Goal: Transaction & Acquisition: Obtain resource

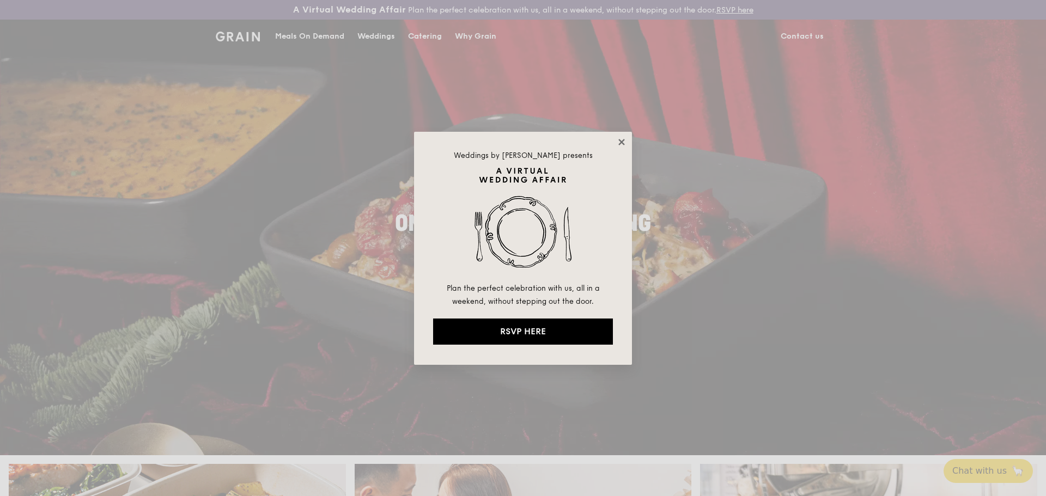
click at [619, 139] on icon at bounding box center [621, 142] width 6 height 6
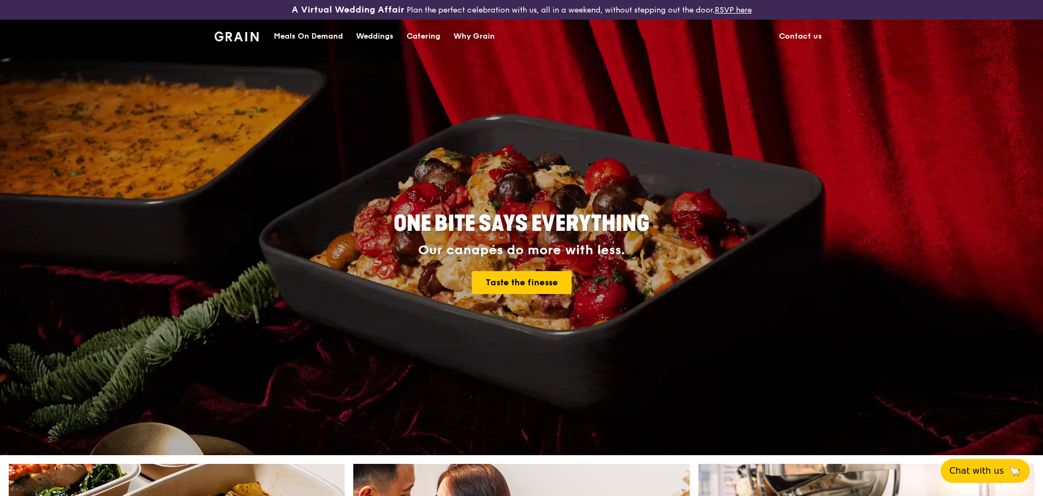
click at [725, 127] on div "ONE BITE SAYS EVERYTHING Our canapés do more with less. Taste the finesse" at bounding box center [522, 253] width 610 height 403
click at [427, 39] on div "Catering" at bounding box center [424, 36] width 34 height 33
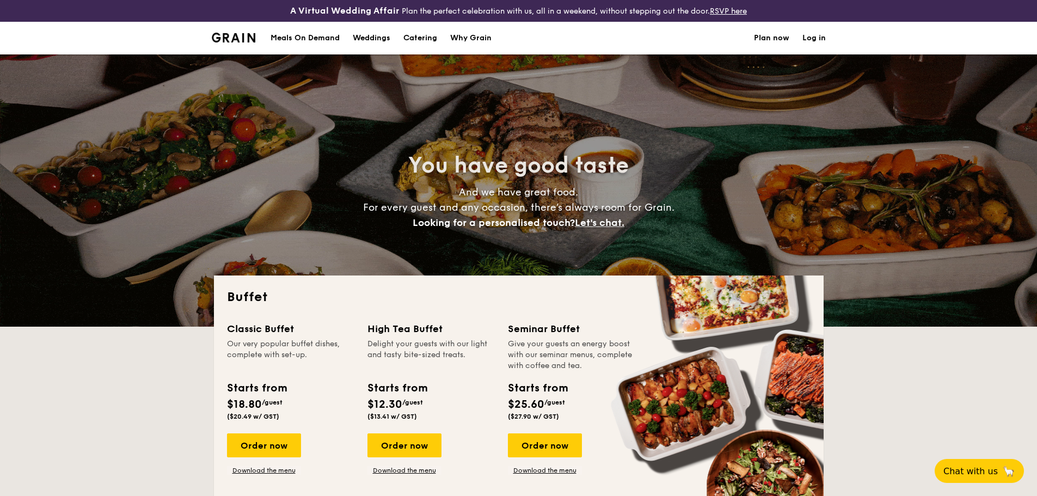
select select
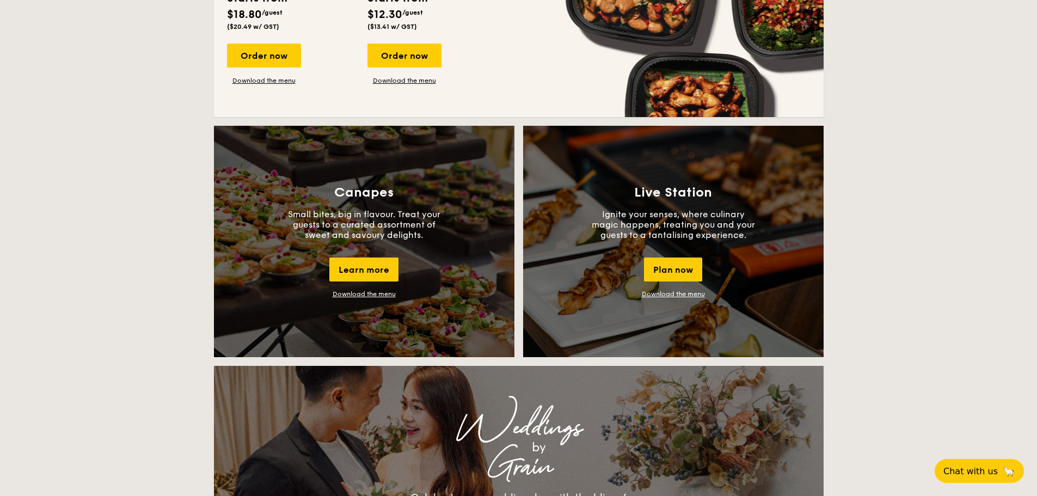
scroll to position [871, 0]
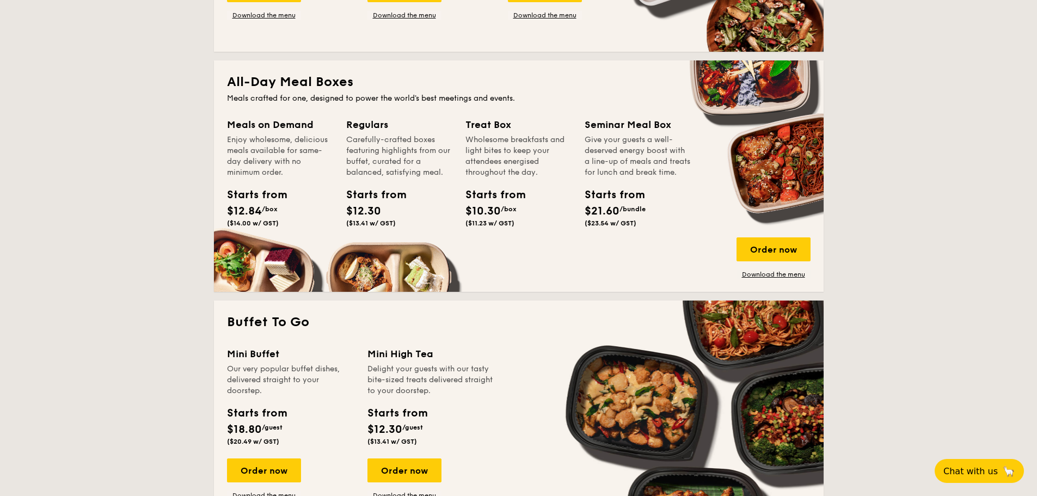
click at [823, 161] on div "All-Day Meal Boxes Meals crafted for one, designed to power the world's best me…" at bounding box center [519, 175] width 610 height 231
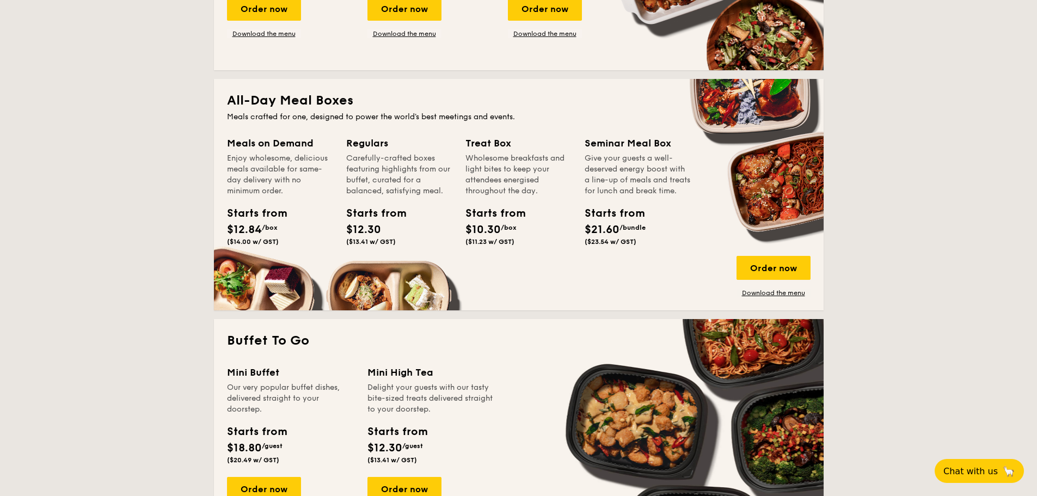
scroll to position [436, 0]
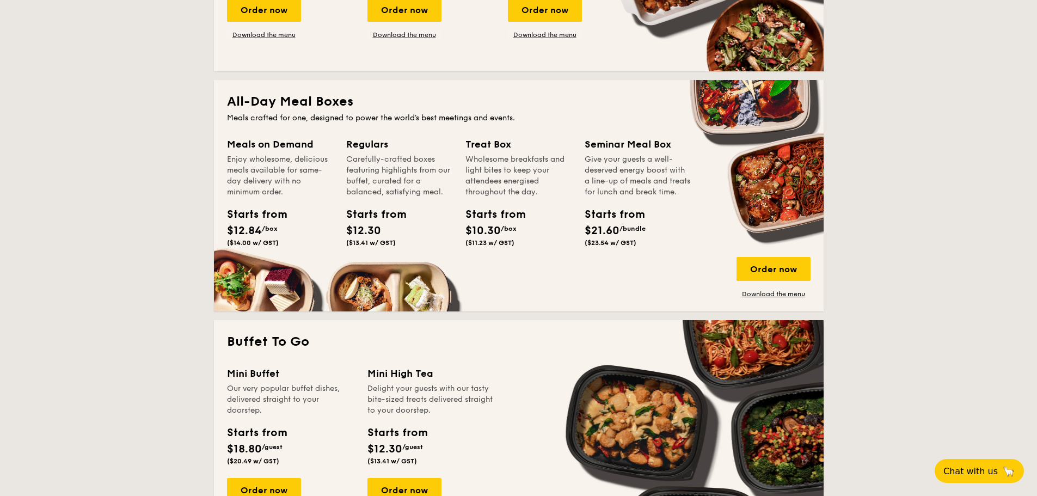
click at [824, 169] on div "Buffet Classic Buffet Our very popular buffet dishes, complete with set-up. Sta…" at bounding box center [518, 429] width 627 height 1178
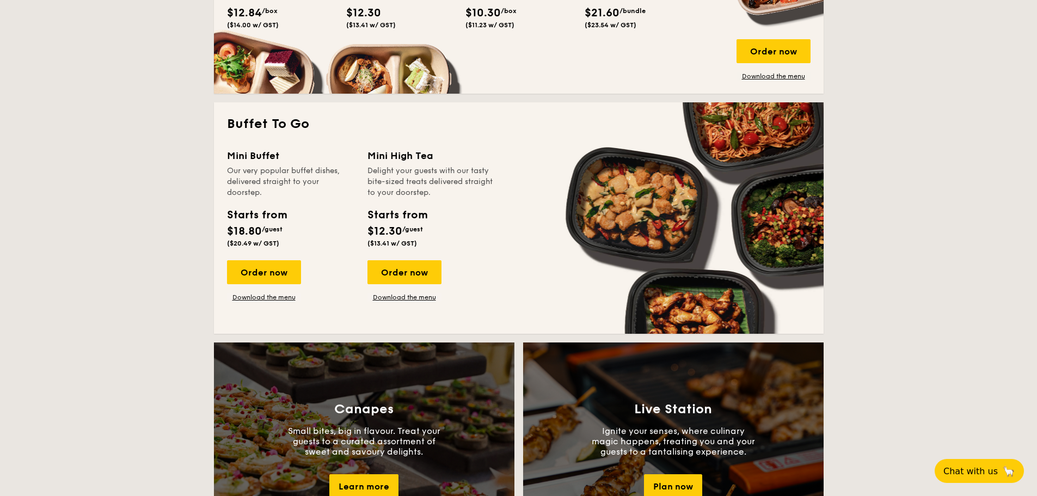
click at [824, 169] on div "Buffet Classic Buffet Our very popular buffet dishes, complete with set-up. Sta…" at bounding box center [518, 211] width 627 height 1178
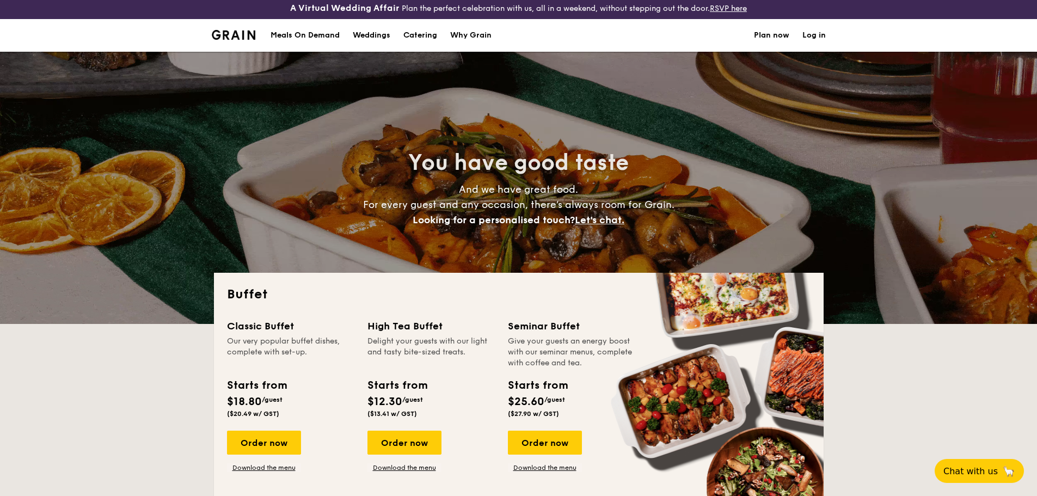
scroll to position [0, 0]
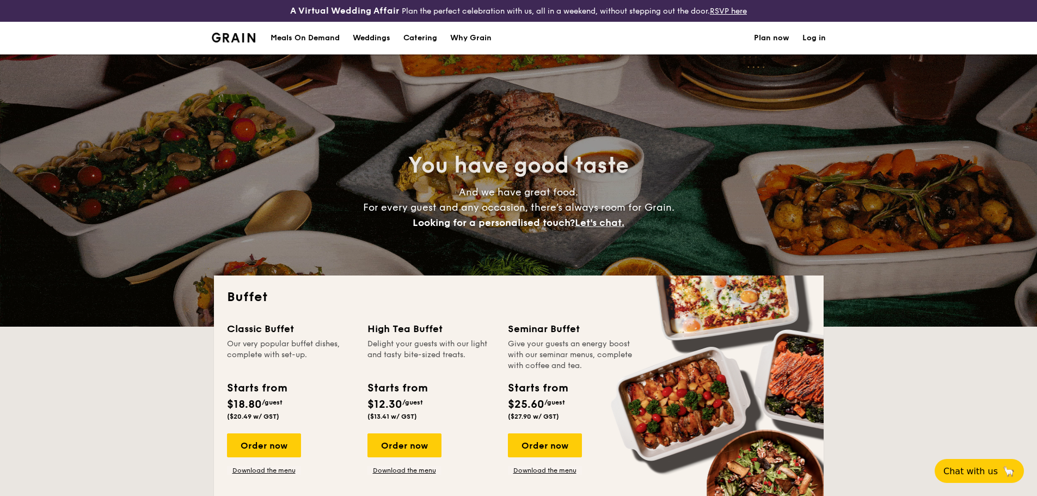
click at [824, 163] on div "You have good taste And we have great food. For every guest and any occasion, t…" at bounding box center [518, 190] width 627 height 272
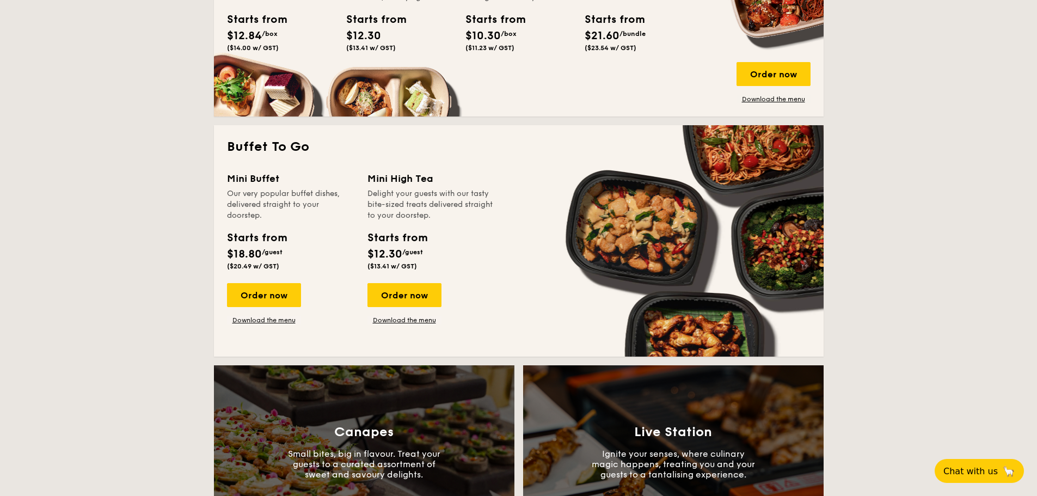
scroll to position [653, 0]
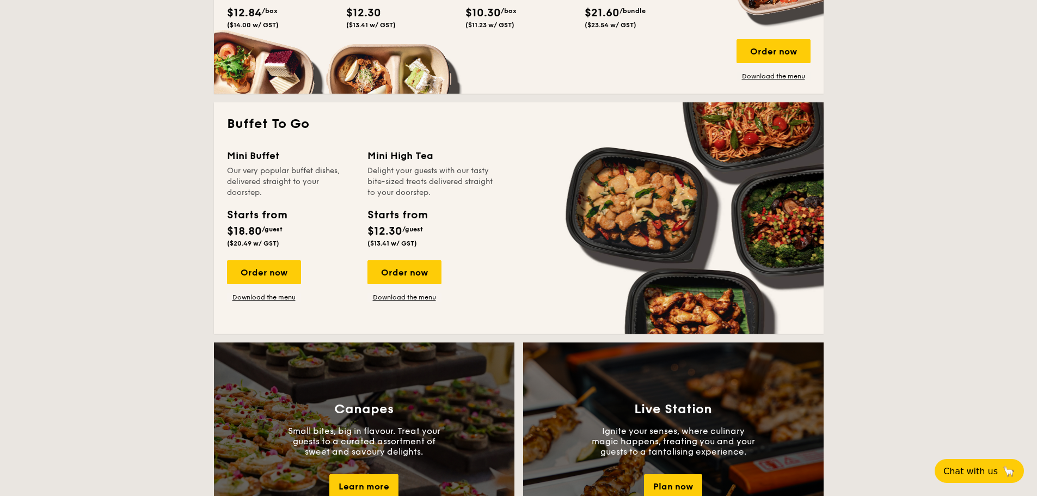
click at [584, 179] on div "Mini Buffet Our very popular buffet dishes, delivered straight to your doorstep…" at bounding box center [519, 234] width 584 height 173
click at [273, 297] on link "Download the menu" at bounding box center [264, 297] width 74 height 9
drag, startPoint x: 886, startPoint y: 228, endPoint x: 852, endPoint y: 229, distance: 34.3
click at [824, 217] on div "Buffet Classic Buffet Our very popular buffet dishes, complete with set-up. Sta…" at bounding box center [518, 211] width 627 height 1178
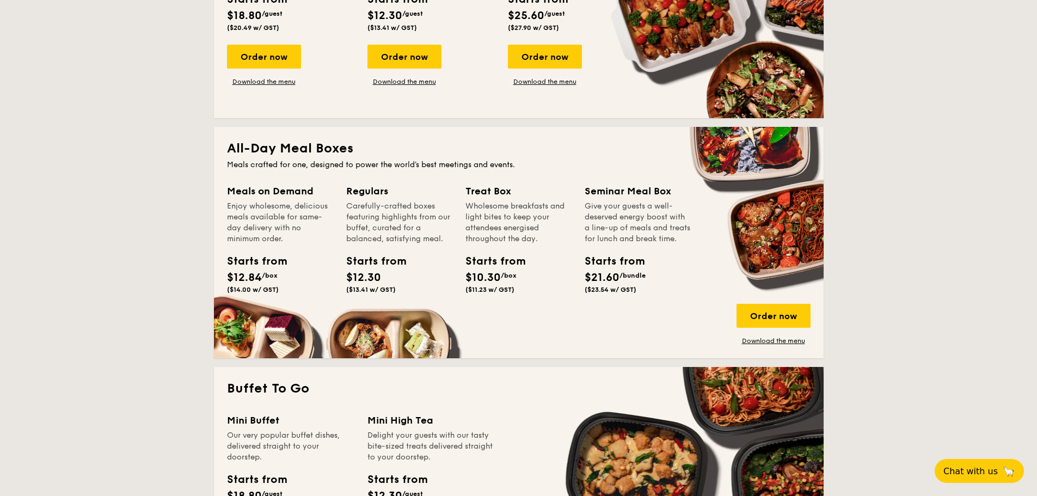
scroll to position [545, 0]
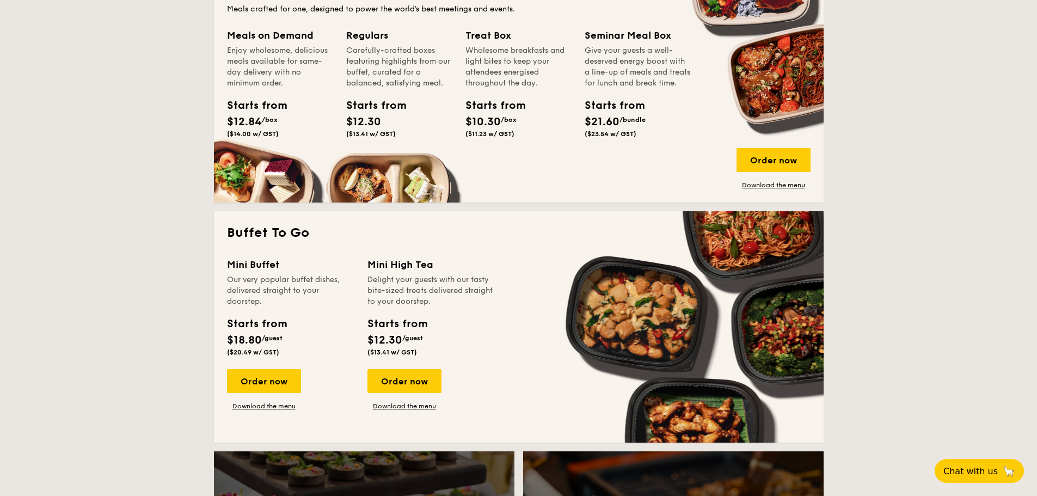
click at [824, 267] on div "Buffet Classic Buffet Our very popular buffet dishes, complete with set-up. Sta…" at bounding box center [518, 320] width 627 height 1178
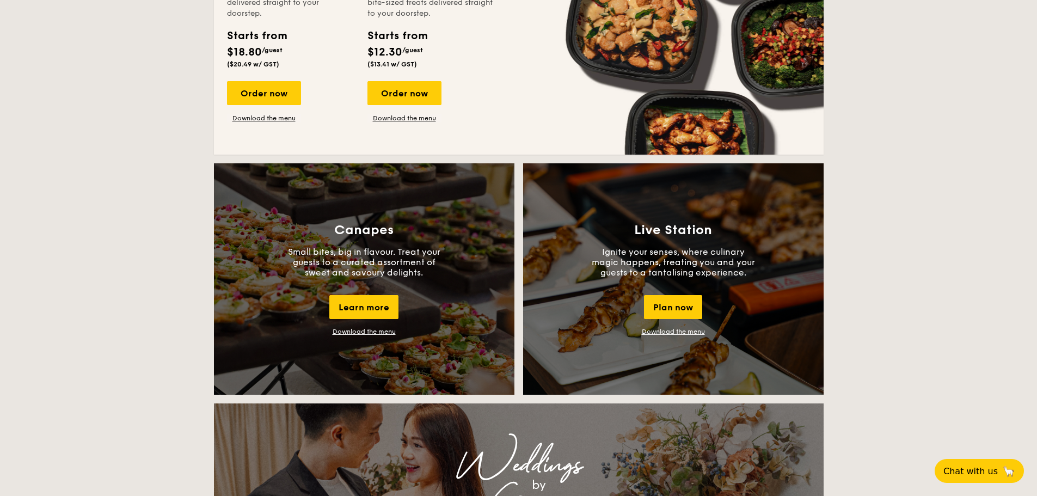
scroll to position [871, 0]
